Goal: Task Accomplishment & Management: Use online tool/utility

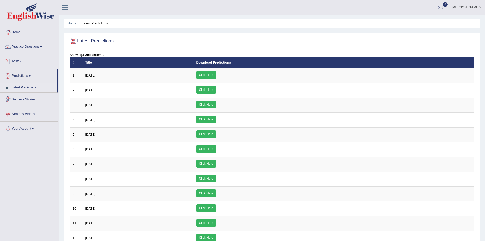
click at [22, 61] on link "Tests" at bounding box center [29, 60] width 58 height 13
click at [24, 82] on link "Take Mock Test" at bounding box center [33, 82] width 48 height 9
